Goal: Communication & Community: Ask a question

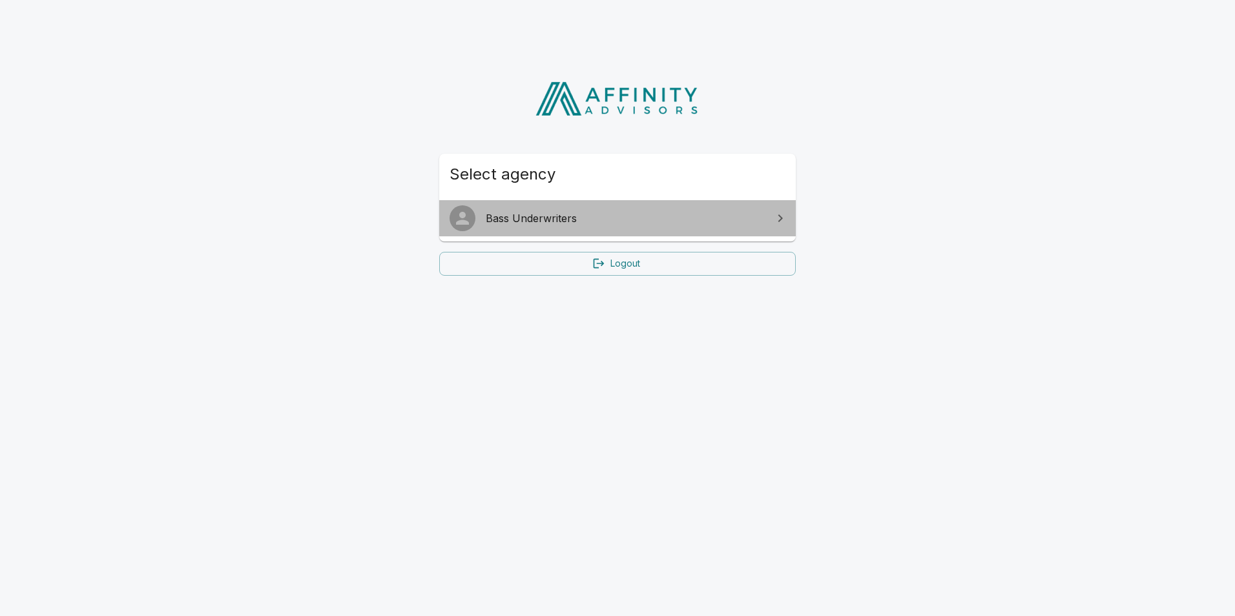
click at [563, 222] on span "Bass Underwriters" at bounding box center [625, 219] width 279 height 16
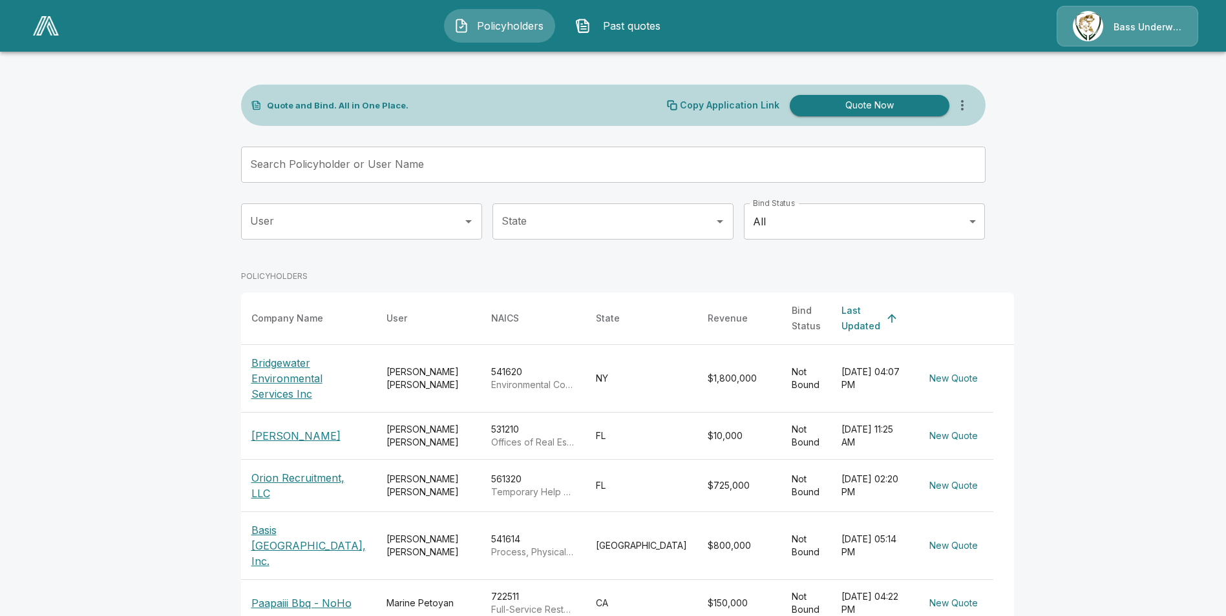
click at [613, 32] on span "Past quotes" at bounding box center [631, 26] width 71 height 16
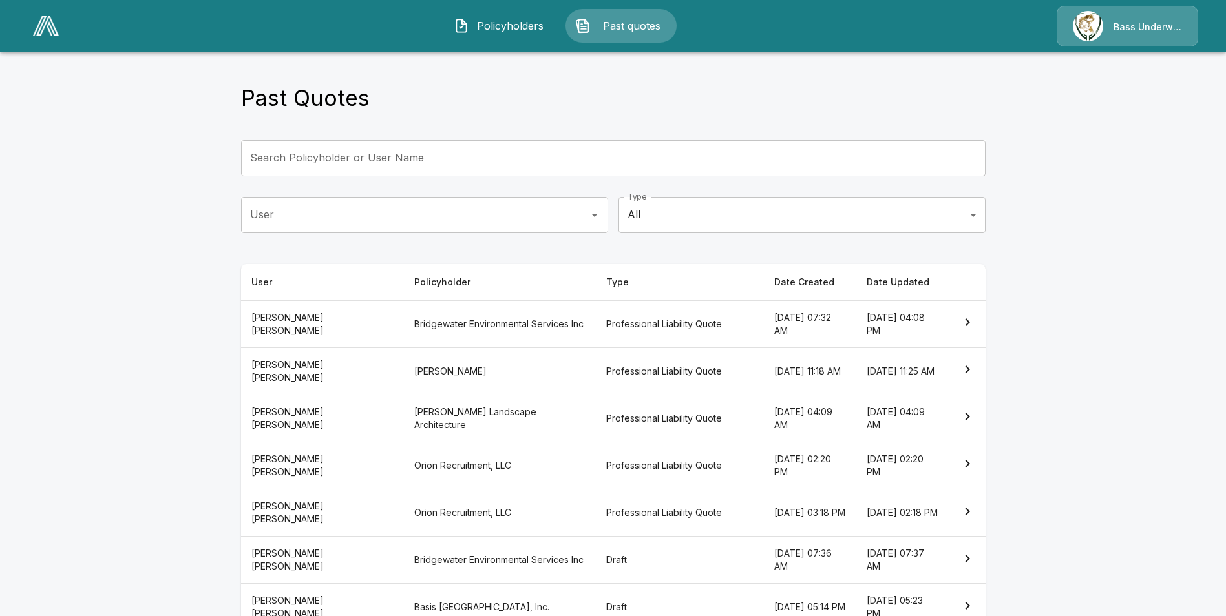
click at [596, 521] on th "Professional Liability Quote" at bounding box center [679, 513] width 167 height 47
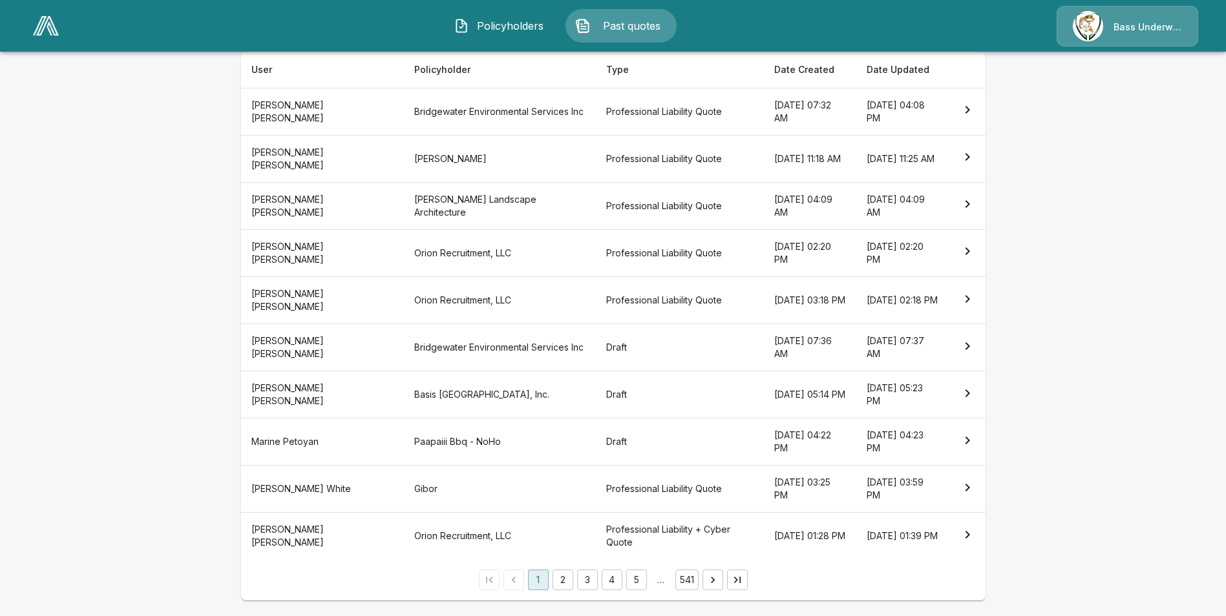
click at [437, 554] on th "Orion Recruitment, LLC" at bounding box center [500, 536] width 192 height 47
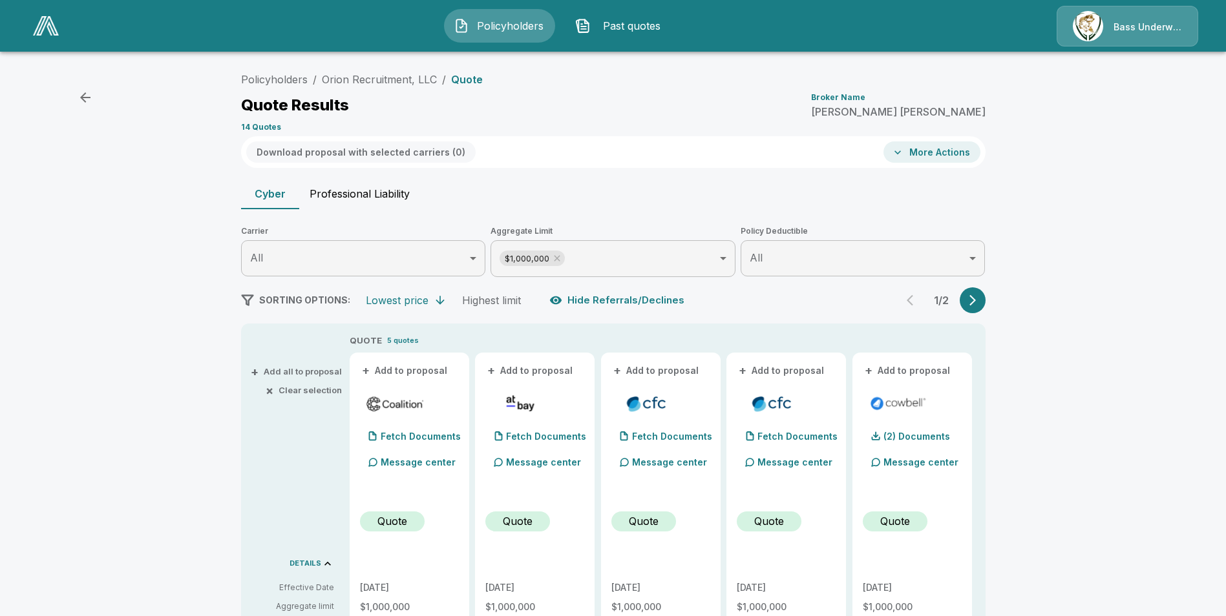
click at [350, 192] on button "Professional Liability" at bounding box center [359, 193] width 121 height 31
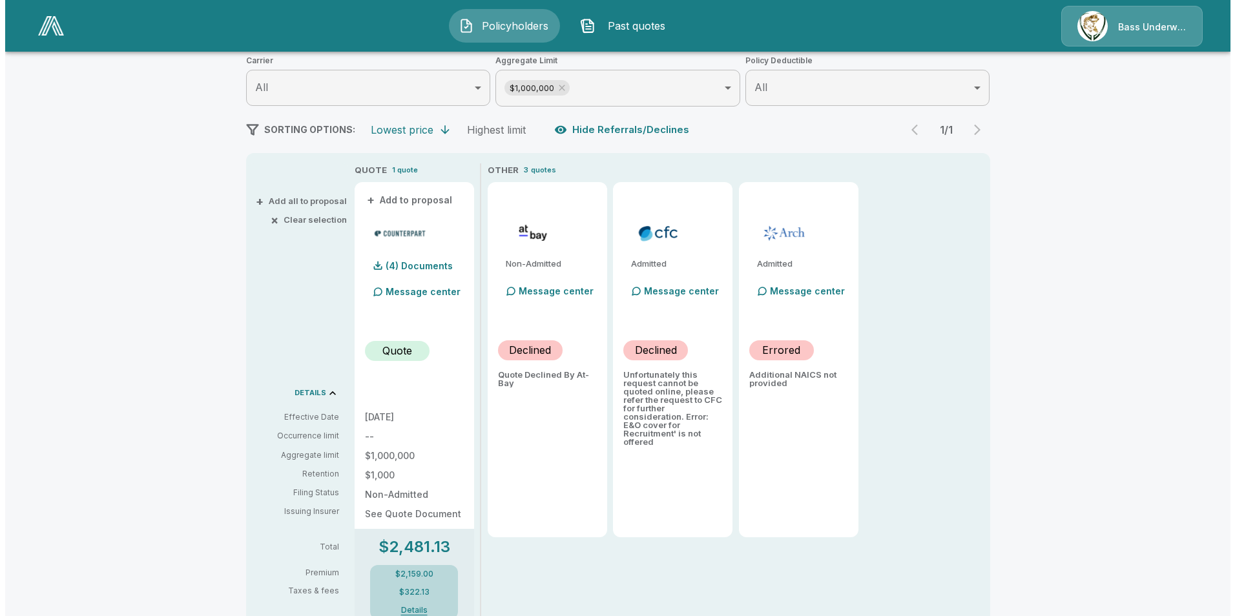
scroll to position [194, 0]
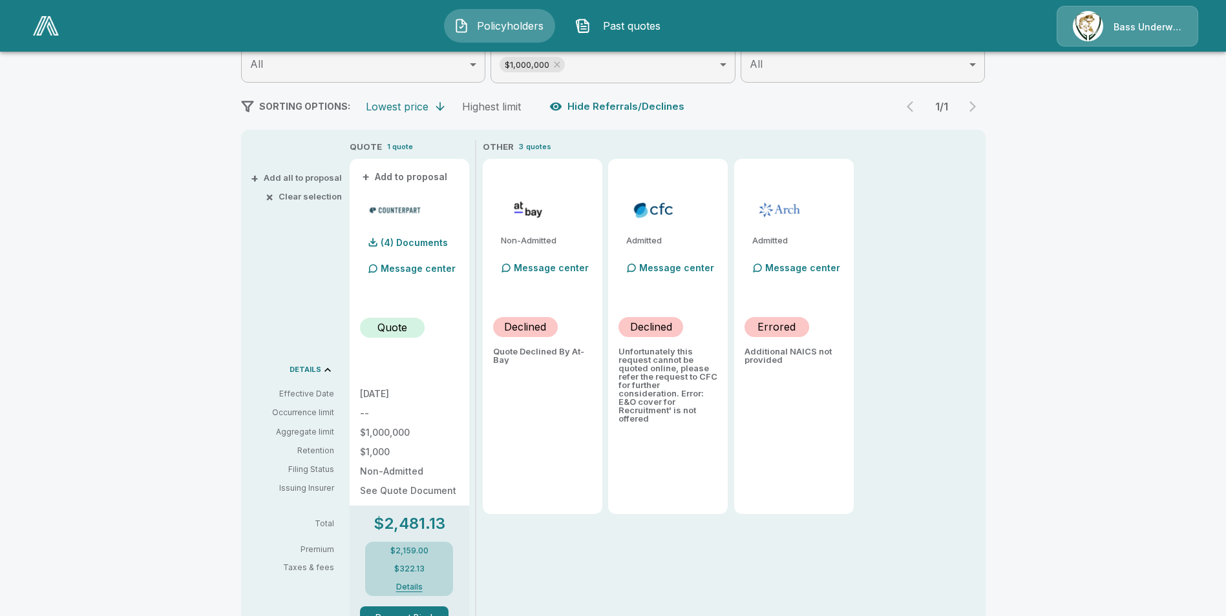
click at [399, 271] on p "Message center" at bounding box center [418, 269] width 75 height 14
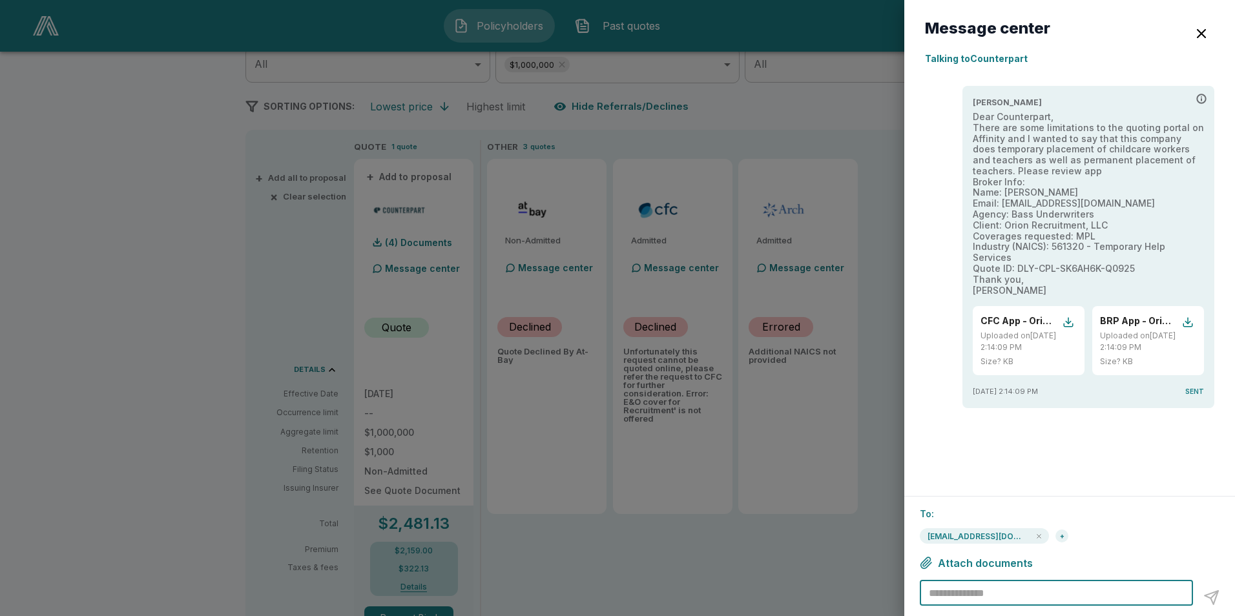
click at [1024, 589] on textarea at bounding box center [1058, 593] width 259 height 15
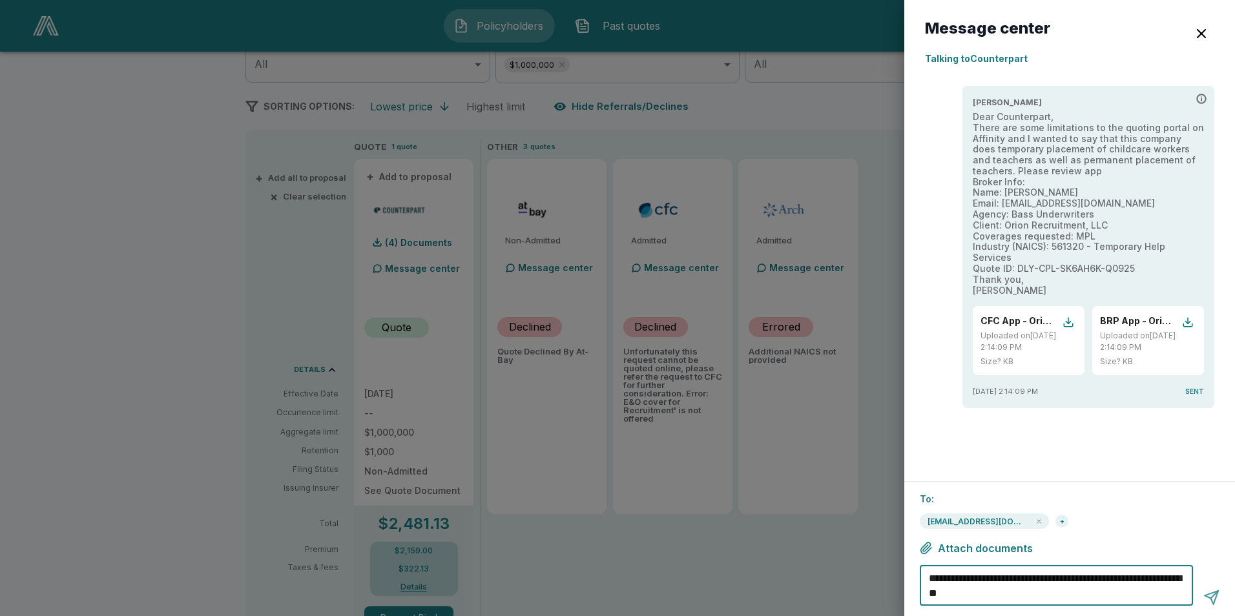
type textarea "**********"
click at [1206, 592] on div at bounding box center [1212, 598] width 16 height 16
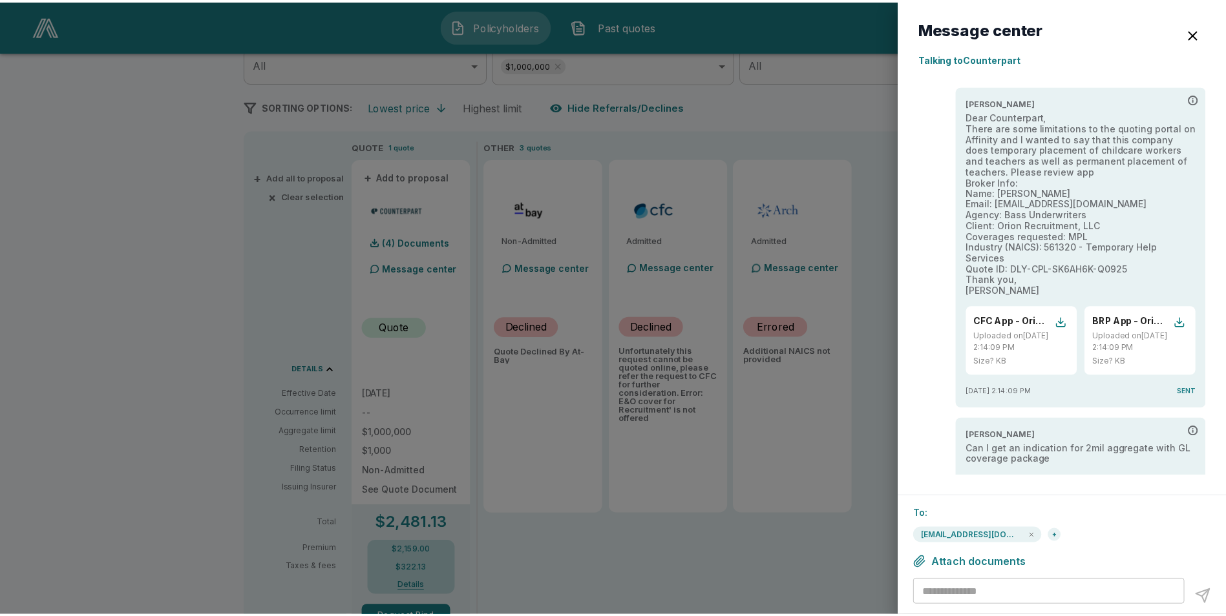
scroll to position [23, 0]
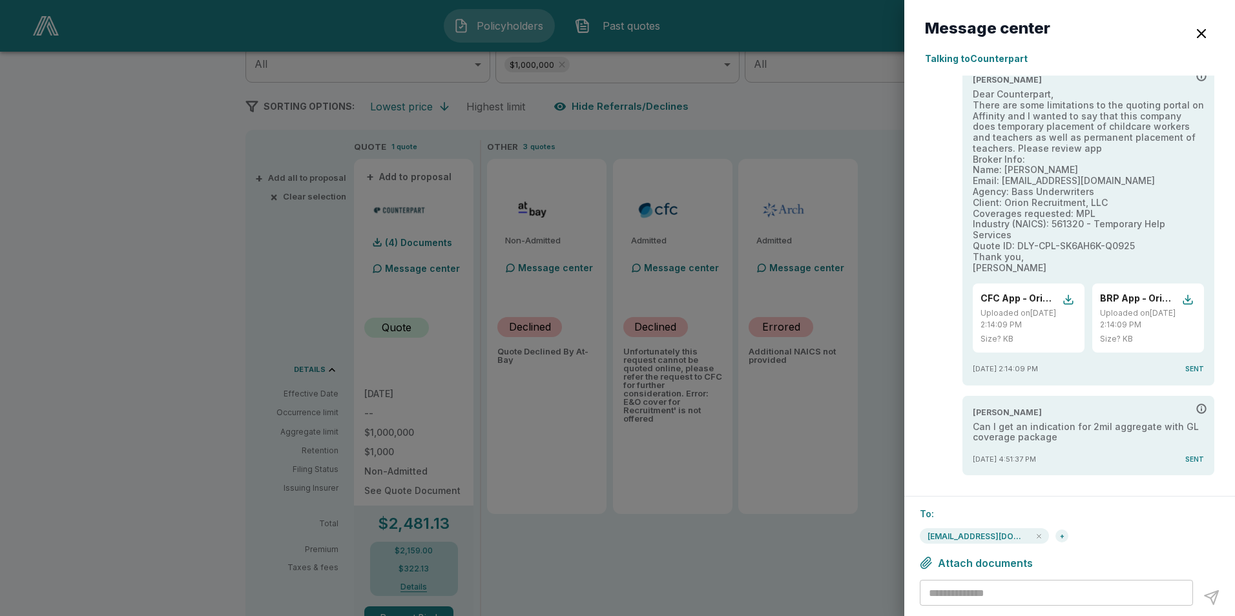
click at [145, 475] on div at bounding box center [617, 308] width 1235 height 616
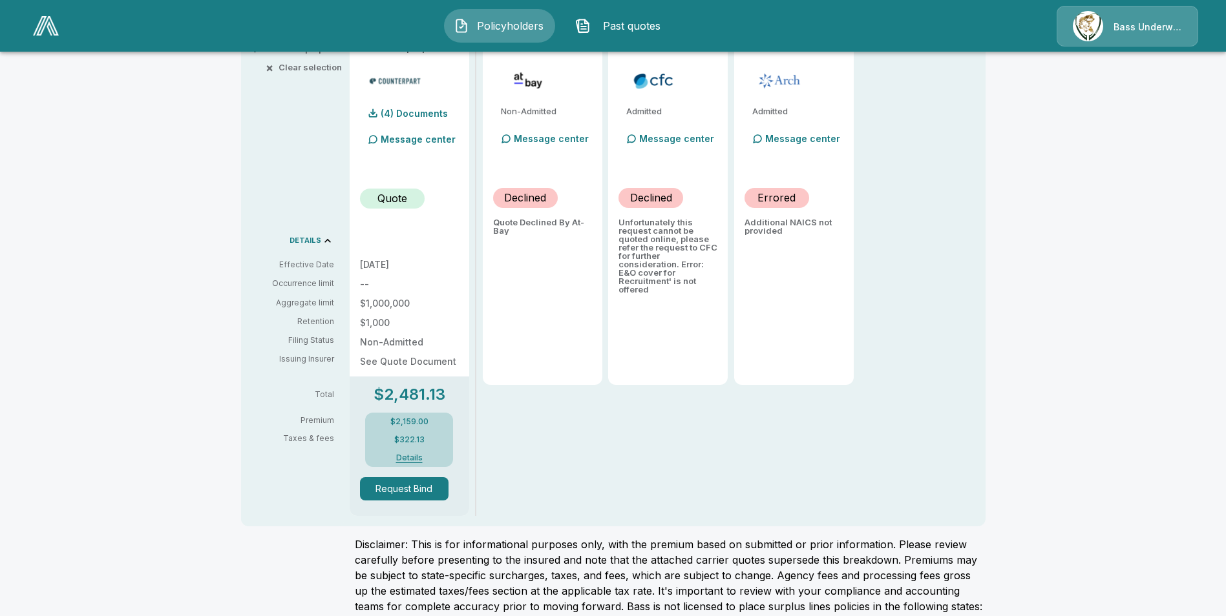
scroll to position [368, 0]
